Goal: Obtain resource: Download file/media

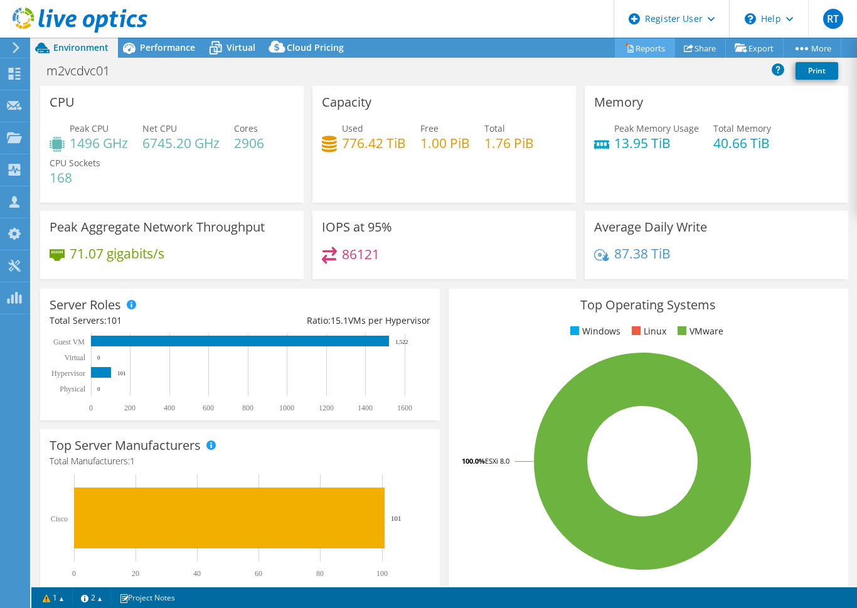
click at [637, 48] on link "Reports" at bounding box center [645, 47] width 60 height 19
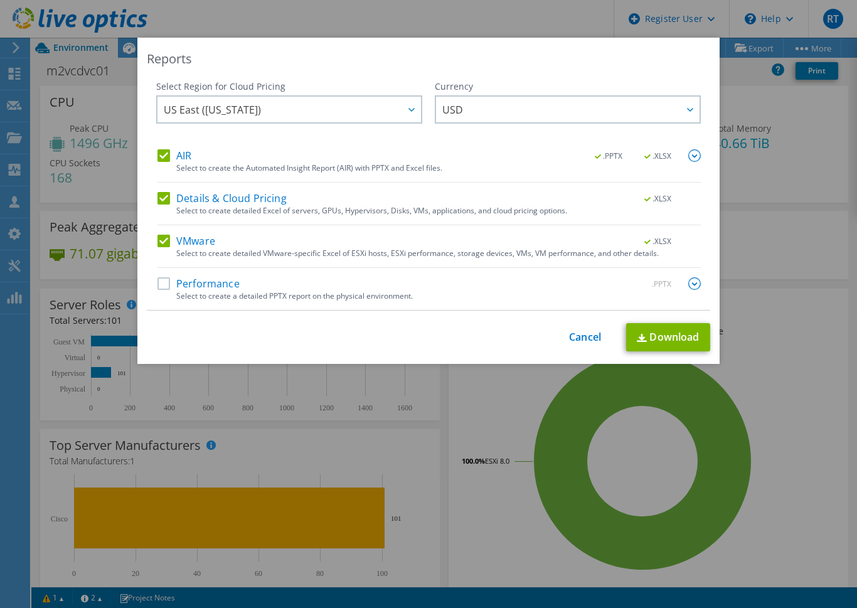
click at [158, 285] on label "Performance" at bounding box center [198, 283] width 82 height 13
click at [0, 0] on input "Performance" at bounding box center [0, 0] width 0 height 0
click at [689, 282] on img at bounding box center [694, 283] width 13 height 13
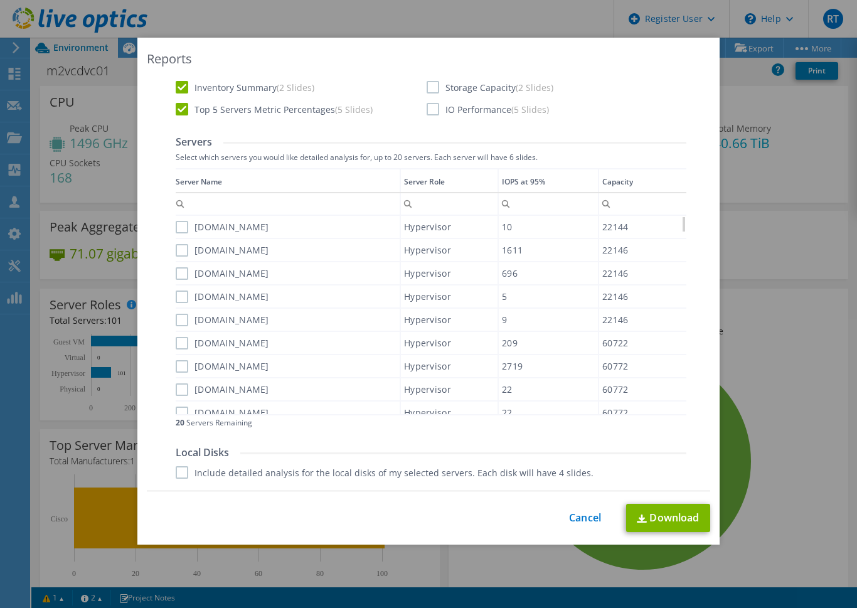
scroll to position [188, 0]
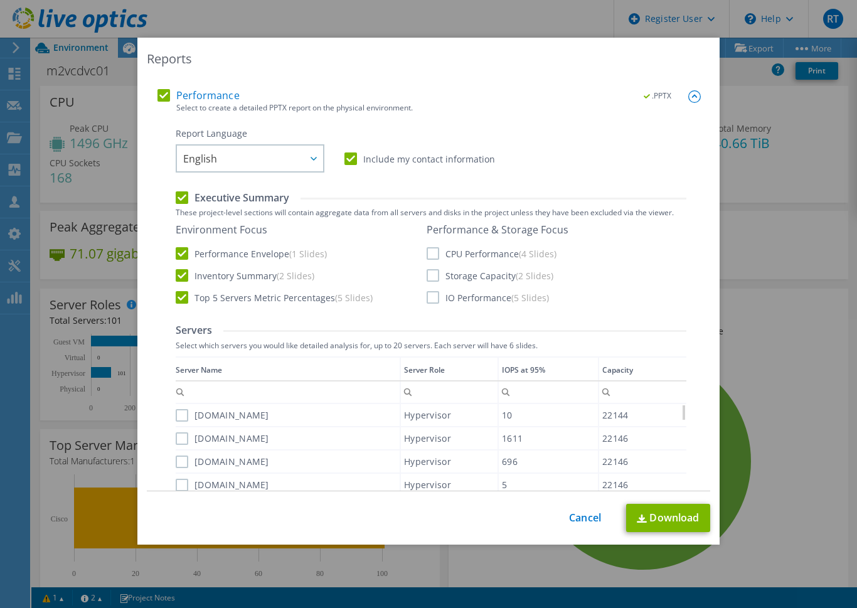
click at [430, 297] on label "IO Performance (5 Slides)" at bounding box center [488, 297] width 122 height 13
click at [0, 0] on input "IO Performance (5 Slides)" at bounding box center [0, 0] width 0 height 0
click at [427, 277] on label "Storage Capacity (2 Slides)" at bounding box center [490, 275] width 127 height 13
click at [0, 0] on input "Storage Capacity (2 Slides)" at bounding box center [0, 0] width 0 height 0
click at [427, 255] on label "CPU Performance (4 Slides)" at bounding box center [492, 253] width 130 height 13
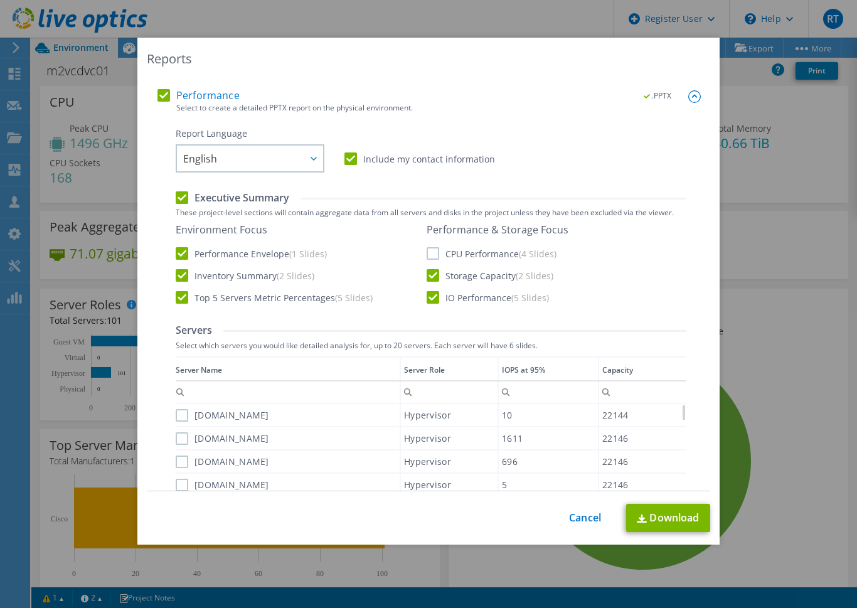
click at [0, 0] on input "CPU Performance (4 Slides)" at bounding box center [0, 0] width 0 height 0
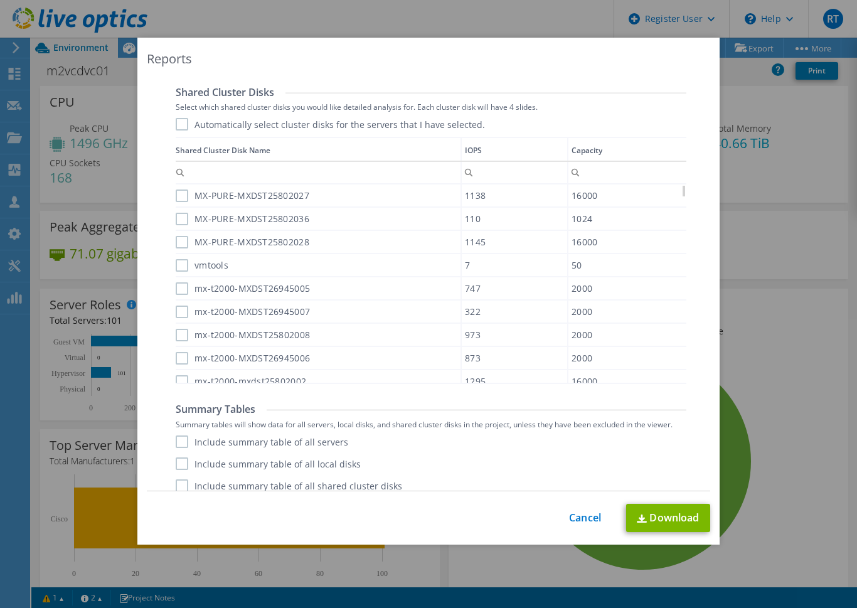
scroll to position [798, 0]
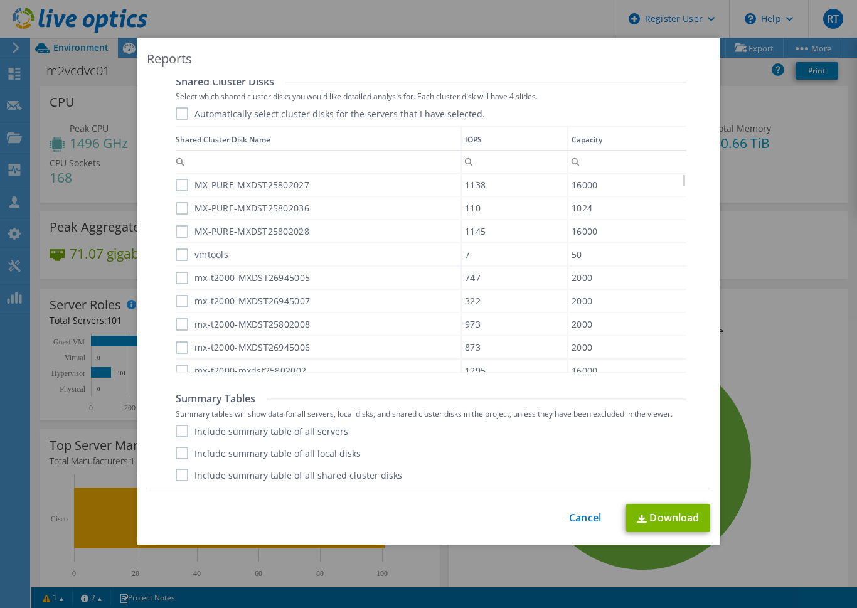
click at [180, 432] on label "Include summary table of all servers" at bounding box center [262, 431] width 172 height 13
click at [0, 0] on input "Include summary table of all servers" at bounding box center [0, 0] width 0 height 0
click at [184, 448] on label "Include summary table of all local disks" at bounding box center [268, 453] width 185 height 13
click at [0, 0] on input "Include summary table of all local disks" at bounding box center [0, 0] width 0 height 0
click at [181, 475] on label "Include summary table of all shared cluster disks" at bounding box center [289, 475] width 226 height 13
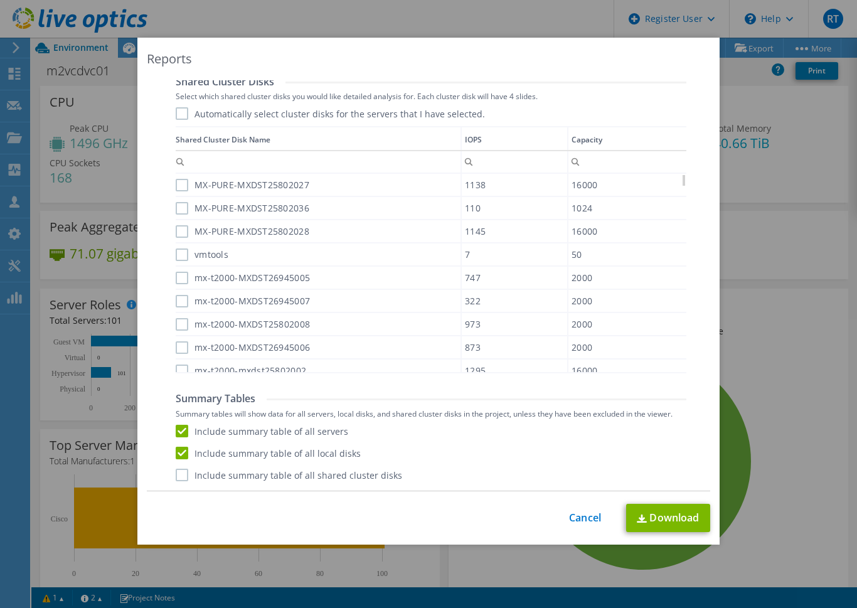
click at [0, 0] on input "Include summary table of all shared cluster disks" at bounding box center [0, 0] width 0 height 0
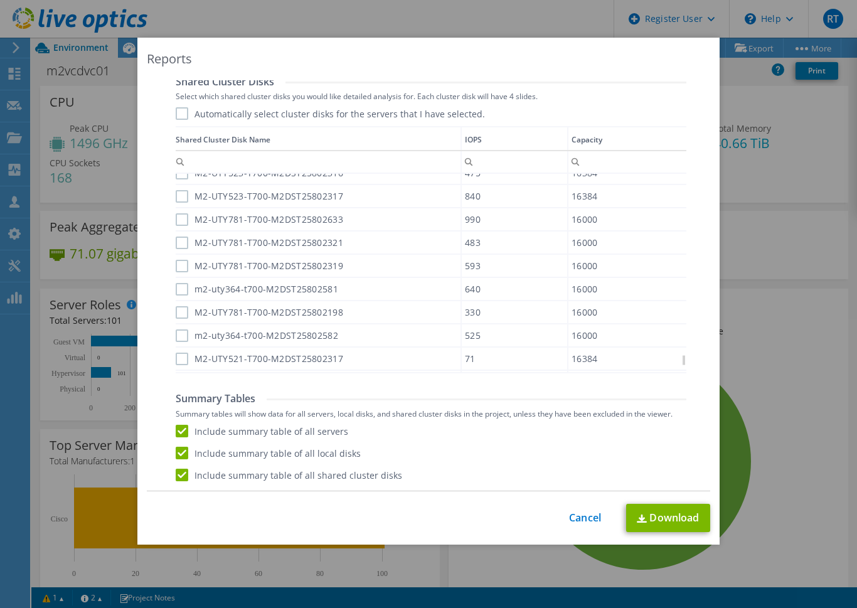
scroll to position [3011, 0]
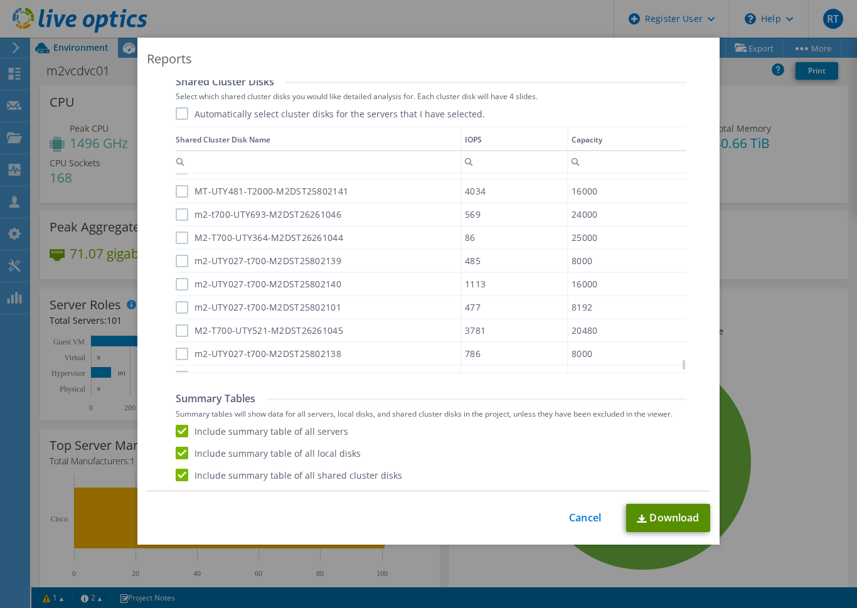
click at [649, 514] on link "Download" at bounding box center [668, 518] width 84 height 28
